Goal: Find specific page/section: Find specific page/section

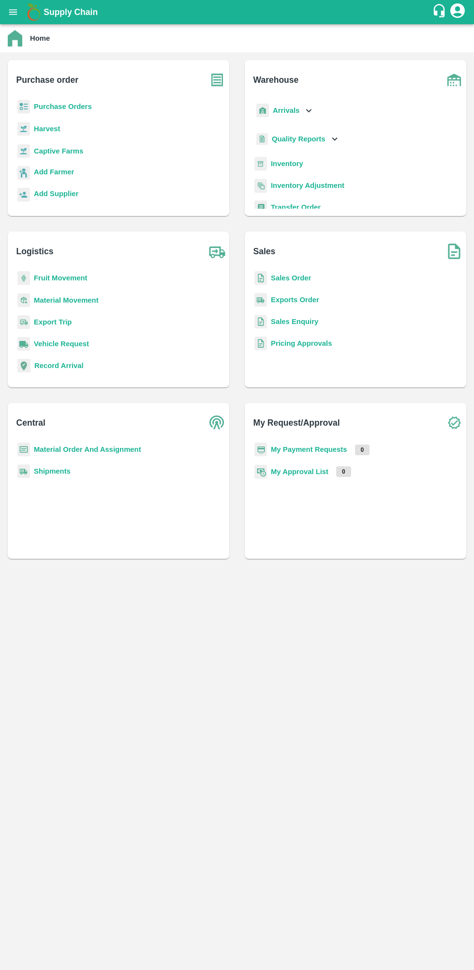
click at [76, 110] on b "Purchase Orders" at bounding box center [63, 107] width 58 height 8
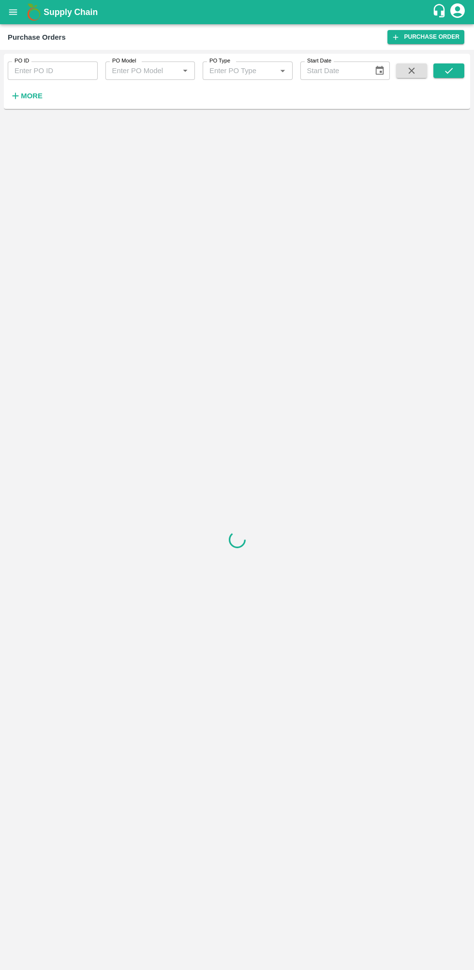
click at [34, 100] on strong "More" at bounding box center [32, 96] width 22 height 8
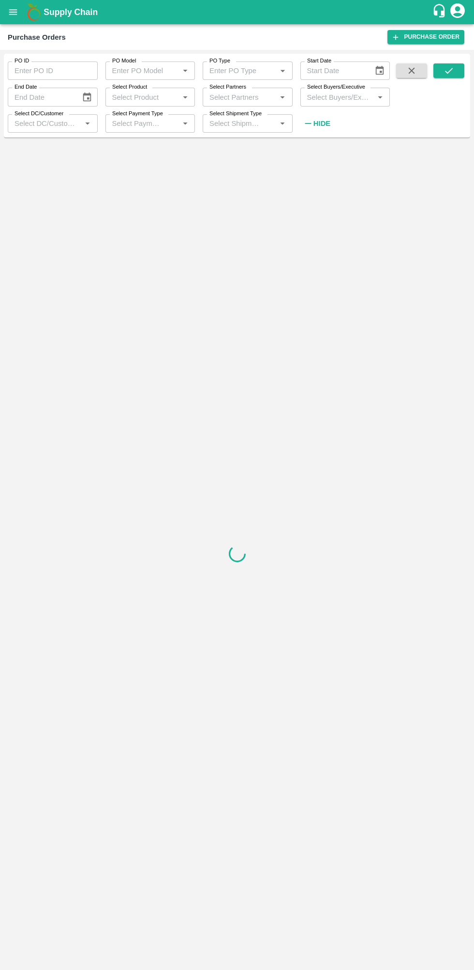
click at [348, 87] on label "Select Buyers/Executive" at bounding box center [336, 87] width 58 height 8
click at [348, 91] on input "Select Buyers/Executive" at bounding box center [338, 97] width 68 height 13
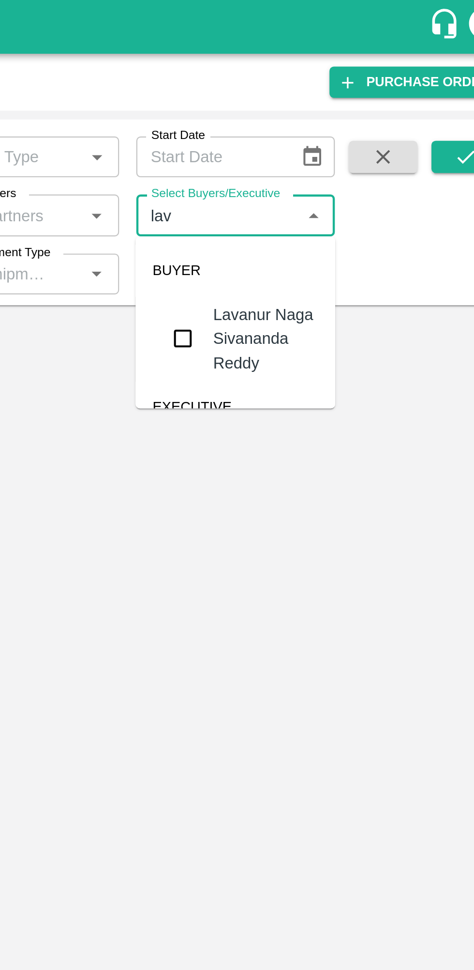
type input "lava"
click at [325, 150] on input "checkbox" at bounding box center [321, 152] width 19 height 19
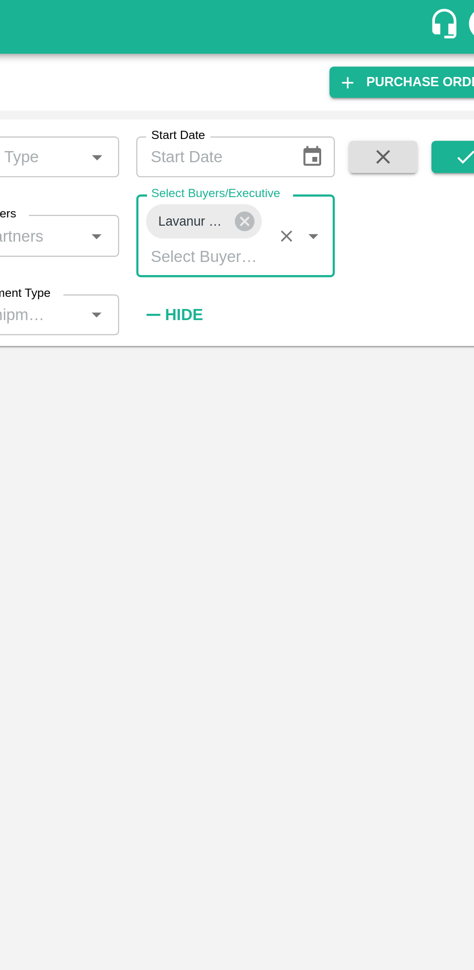
click at [438, 71] on button "submit" at bounding box center [449, 70] width 31 height 15
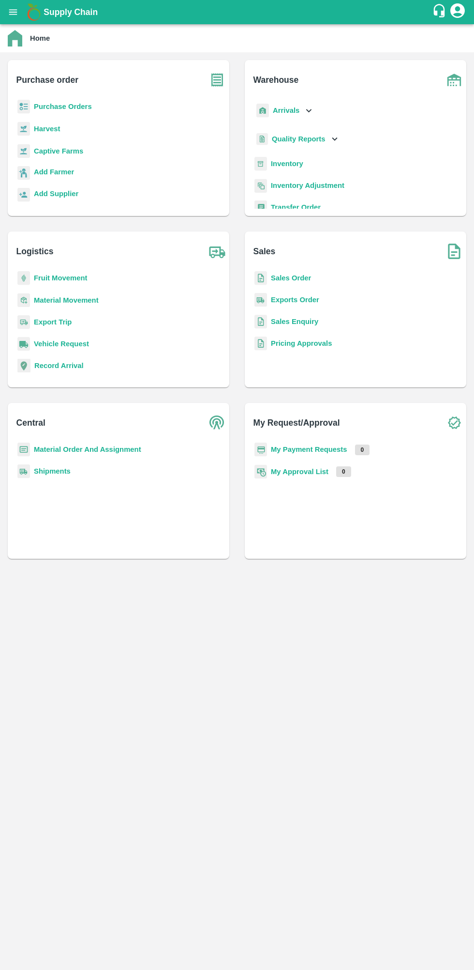
click at [41, 167] on p "Add Farmer" at bounding box center [54, 172] width 40 height 11
